Goal: Use online tool/utility: Utilize a website feature to perform a specific function

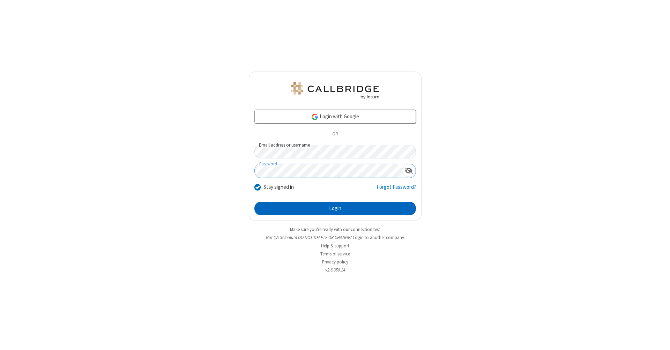
click at [335, 209] on button "Login" at bounding box center [335, 209] width 162 height 14
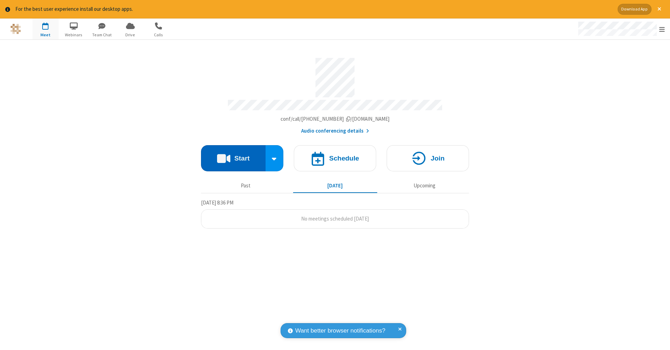
click at [233, 155] on button "Start" at bounding box center [233, 158] width 65 height 26
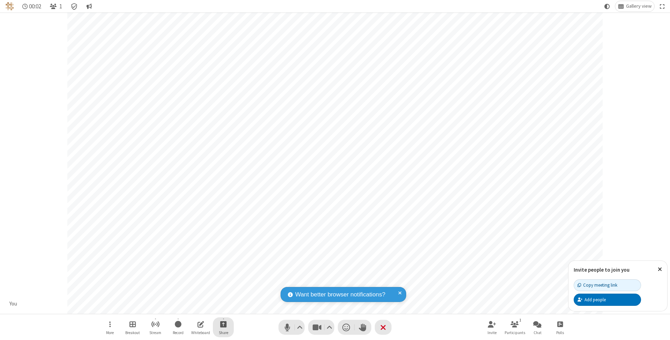
click at [223, 324] on span "Start sharing" at bounding box center [223, 324] width 7 height 9
click at [223, 282] on span "Share additional camera" at bounding box center [228, 284] width 52 height 6
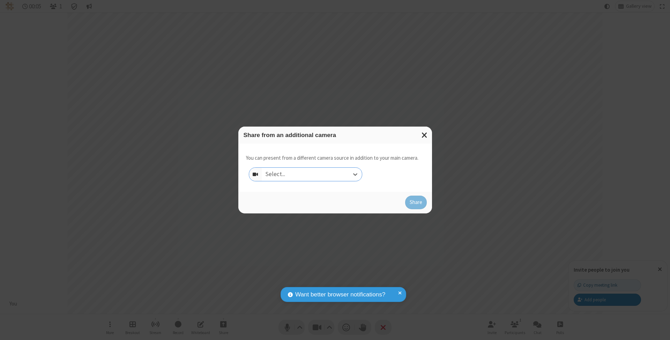
click at [312, 174] on div "Select..." at bounding box center [312, 174] width 100 height 13
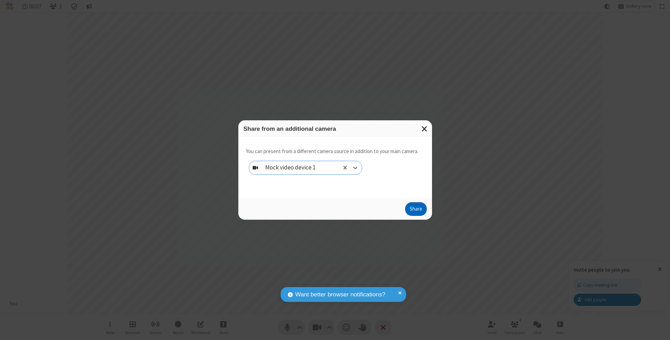
click at [415, 216] on button "Share" at bounding box center [416, 209] width 22 height 14
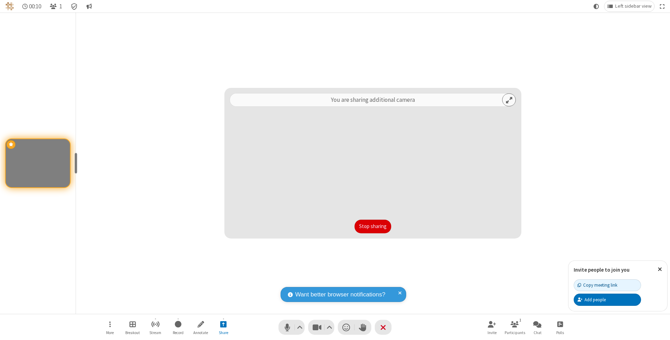
click at [373, 226] on button "Stop sharing" at bounding box center [372, 227] width 37 height 14
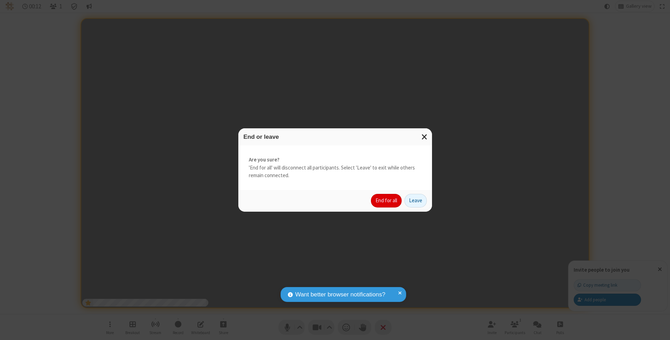
click at [387, 200] on button "End for all" at bounding box center [386, 201] width 31 height 14
